Goal: Transaction & Acquisition: Subscribe to service/newsletter

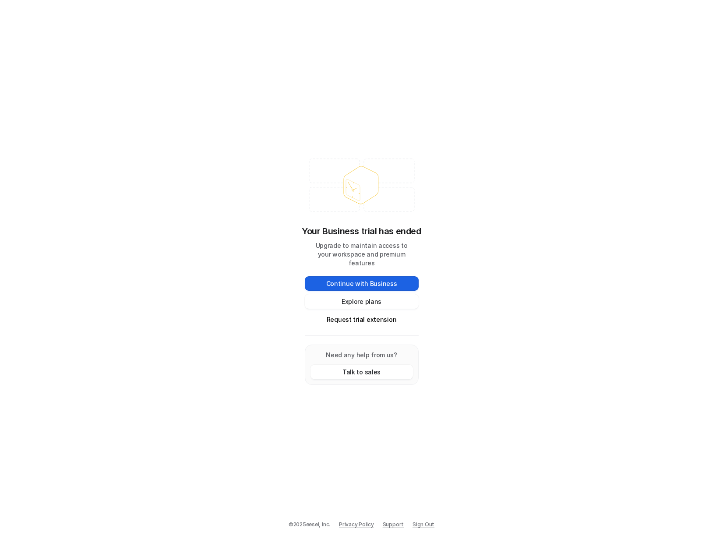
click at [373, 283] on button "Continue with Business" at bounding box center [362, 283] width 114 height 14
drag, startPoint x: 166, startPoint y: 172, endPoint x: 124, endPoint y: 94, distance: 88.2
click at [166, 172] on div "Your Business trial has ended Upgrade to maintain access to your workspace and …" at bounding box center [361, 269] width 723 height 539
click at [210, 322] on div "Your Business trial has ended Upgrade to maintain access to your workspace and …" at bounding box center [361, 269] width 723 height 539
